Goal: Task Accomplishment & Management: Complete application form

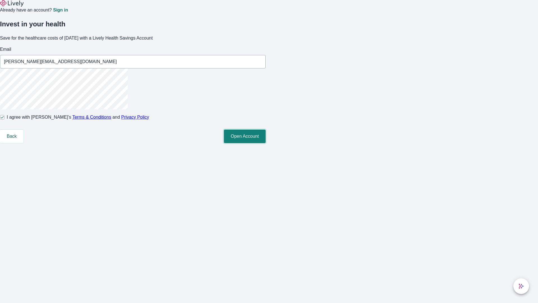
click at [266, 143] on button "Open Account" at bounding box center [245, 136] width 42 height 13
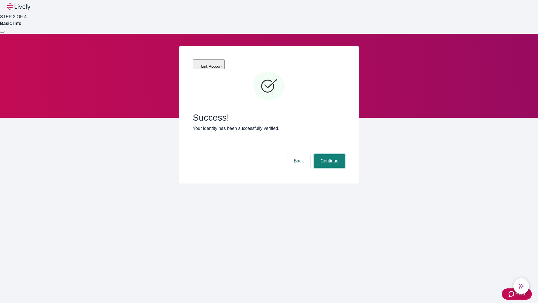
click at [329, 154] on button "Continue" at bounding box center [329, 160] width 31 height 13
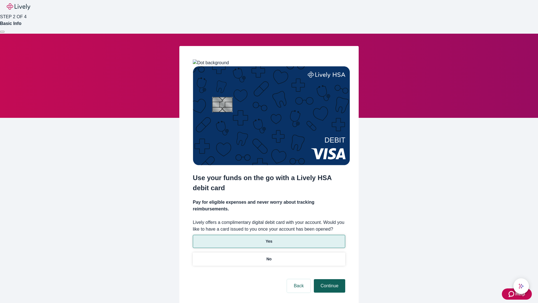
click at [269, 238] on p "Yes" at bounding box center [269, 241] width 7 height 6
click at [329, 279] on button "Continue" at bounding box center [329, 285] width 31 height 13
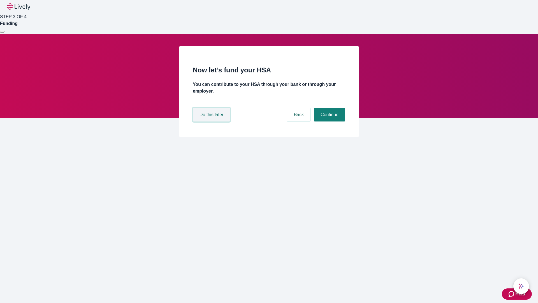
click at [212, 121] on button "Do this later" at bounding box center [211, 114] width 37 height 13
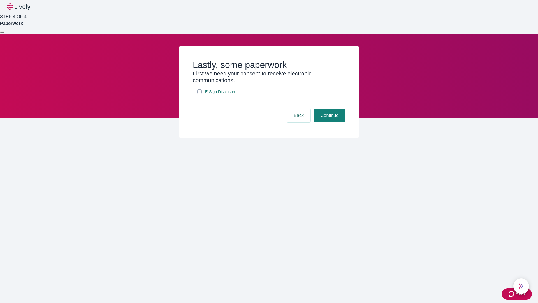
click at [200, 94] on input "E-Sign Disclosure" at bounding box center [199, 91] width 4 height 4
checkbox input "true"
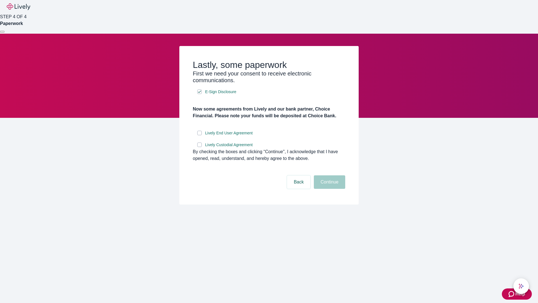
click at [200, 135] on input "Lively End User Agreement" at bounding box center [199, 133] width 4 height 4
checkbox input "true"
click at [200, 147] on input "Lively Custodial Agreement" at bounding box center [199, 144] width 4 height 4
checkbox input "true"
click at [329, 189] on button "Continue" at bounding box center [329, 181] width 31 height 13
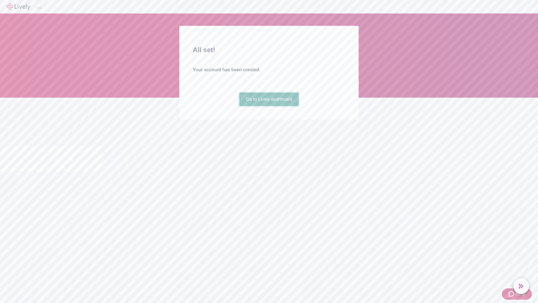
click at [269, 106] on link "Go to Lively dashboard" at bounding box center [269, 99] width 60 height 13
